Goal: Check status

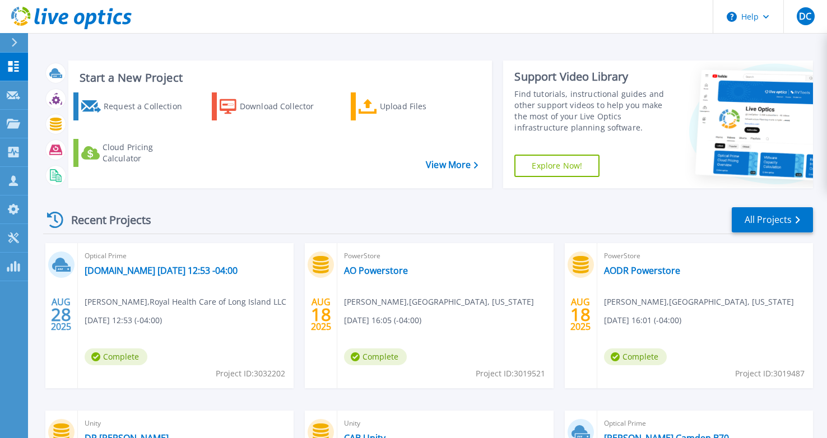
click at [813, 292] on div "AUG 28 2025 Optical Prime ga0padm03.ilshealth.net 2025-08-28 12:53 -04:00 Bill …" at bounding box center [423, 410] width 779 height 335
click at [238, 271] on link "[DOMAIN_NAME] [DATE] 12:53 -04:00" at bounding box center [161, 270] width 153 height 11
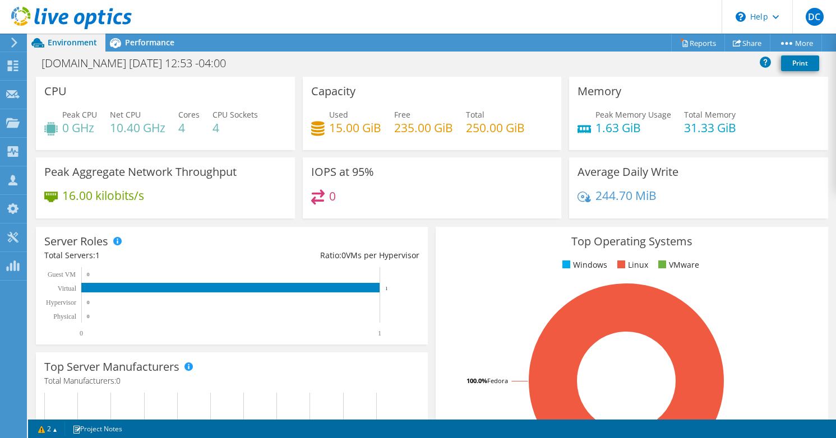
scroll to position [168, 0]
